Goal: Information Seeking & Learning: Learn about a topic

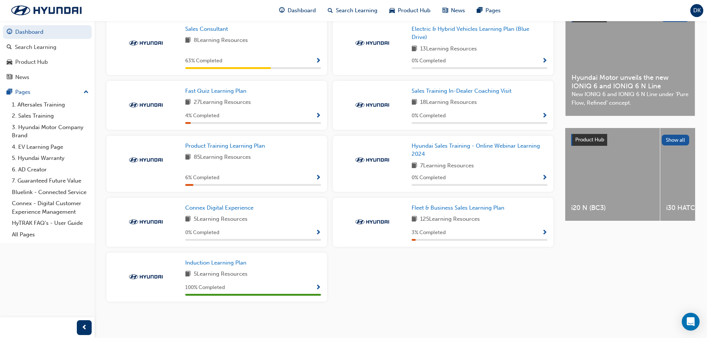
scroll to position [148, 0]
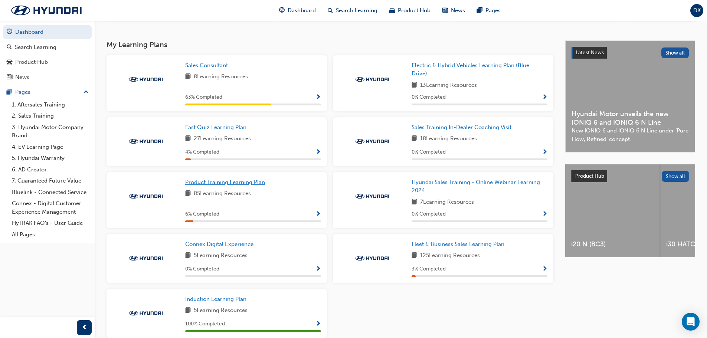
click at [214, 186] on span "Product Training Learning Plan" at bounding box center [225, 182] width 80 height 7
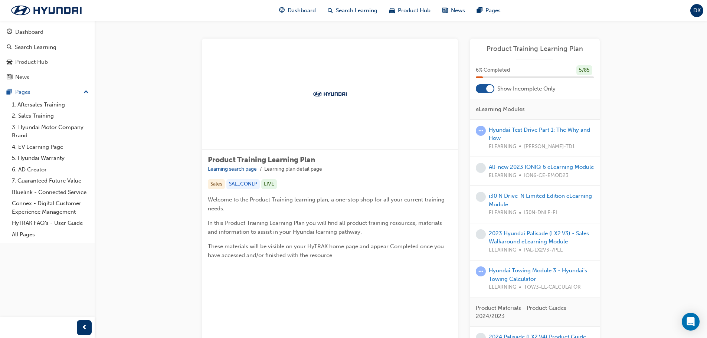
click at [482, 85] on div at bounding box center [485, 88] width 19 height 9
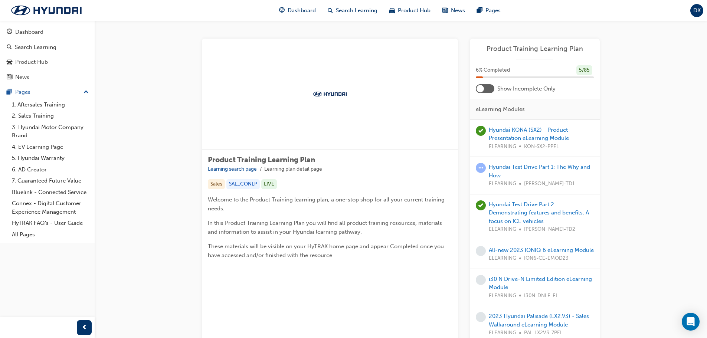
click at [483, 85] on div at bounding box center [485, 88] width 19 height 9
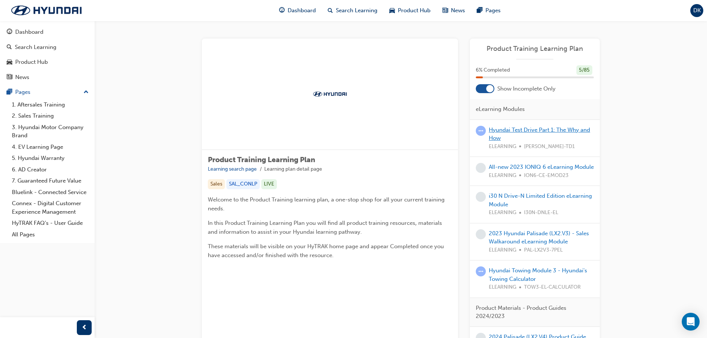
click at [516, 128] on link "Hyundai Test Drive Part 1: The Why and How" at bounding box center [539, 134] width 101 height 15
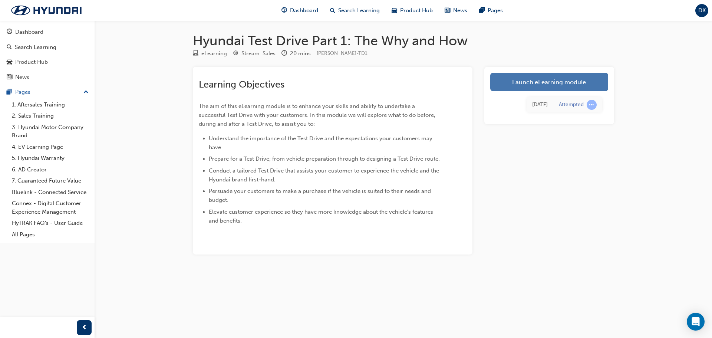
click at [557, 77] on link "Launch eLearning module" at bounding box center [549, 82] width 118 height 19
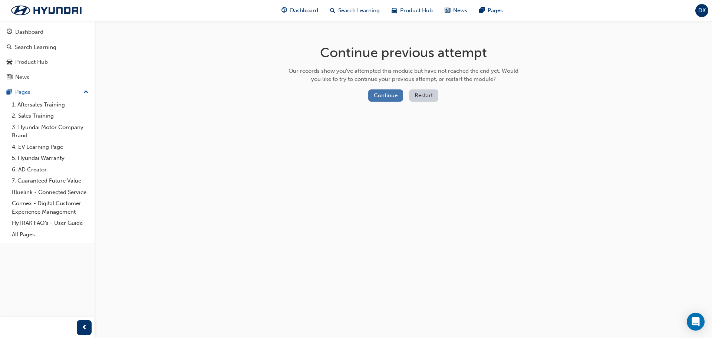
click at [388, 95] on button "Continue" at bounding box center [385, 95] width 35 height 12
